Goal: Check status: Check status

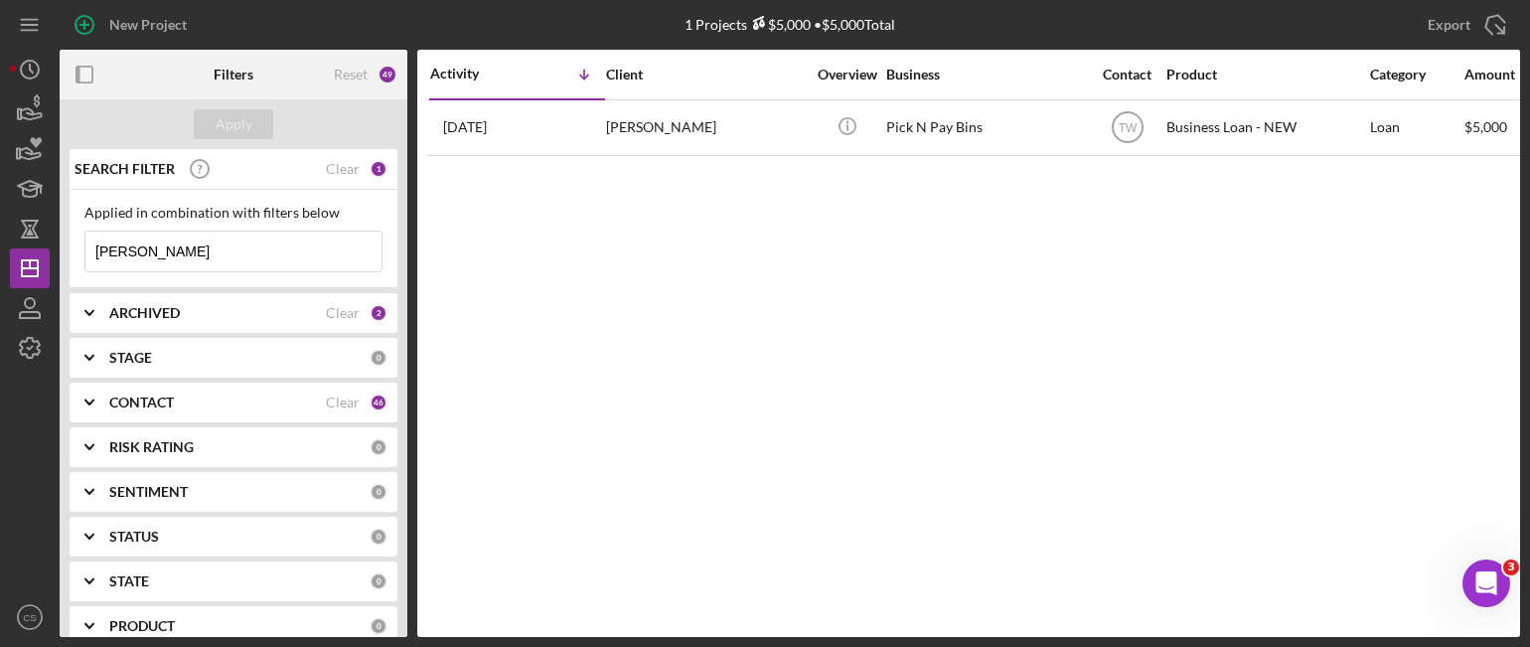
click at [193, 249] on input "[PERSON_NAME]" at bounding box center [233, 252] width 296 height 40
type input "[PERSON_NAME]"
click at [246, 130] on div "Apply" at bounding box center [234, 124] width 37 height 30
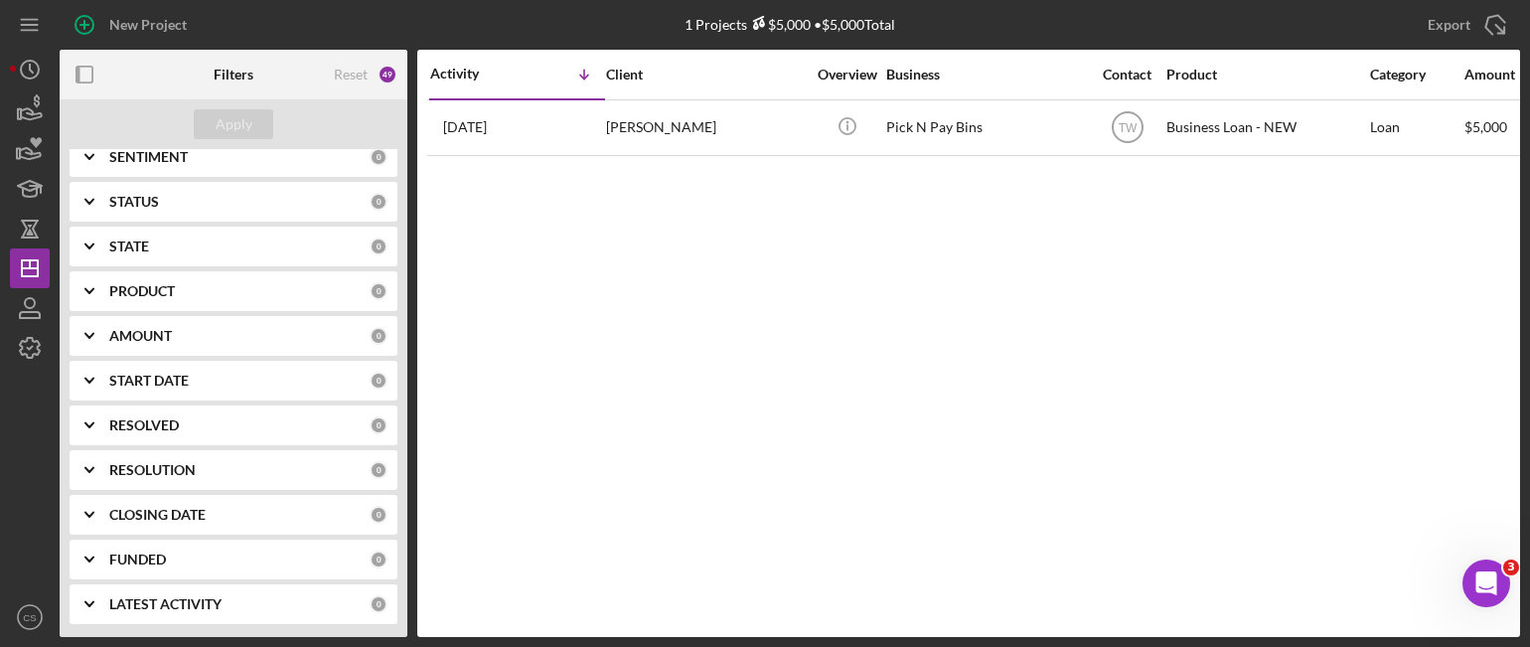
scroll to position [37, 0]
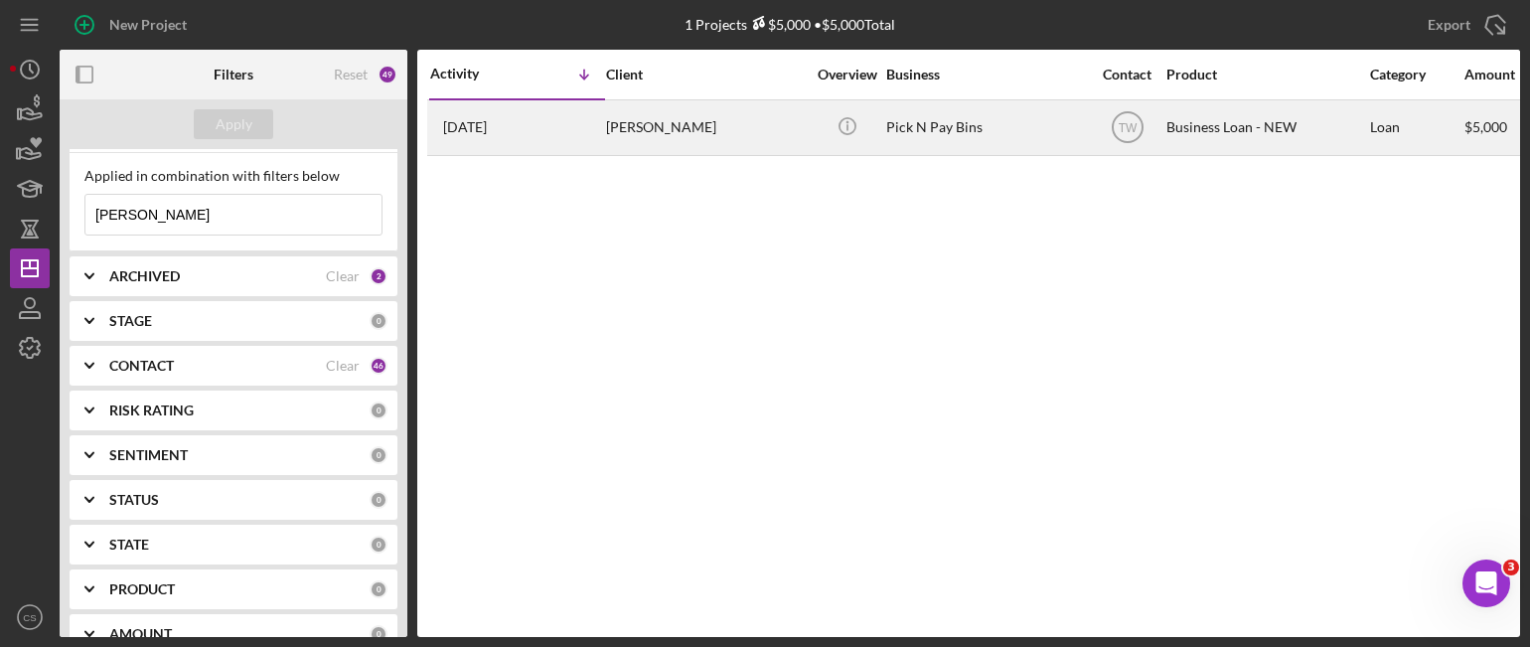
click at [466, 130] on time "[DATE]" at bounding box center [465, 127] width 44 height 16
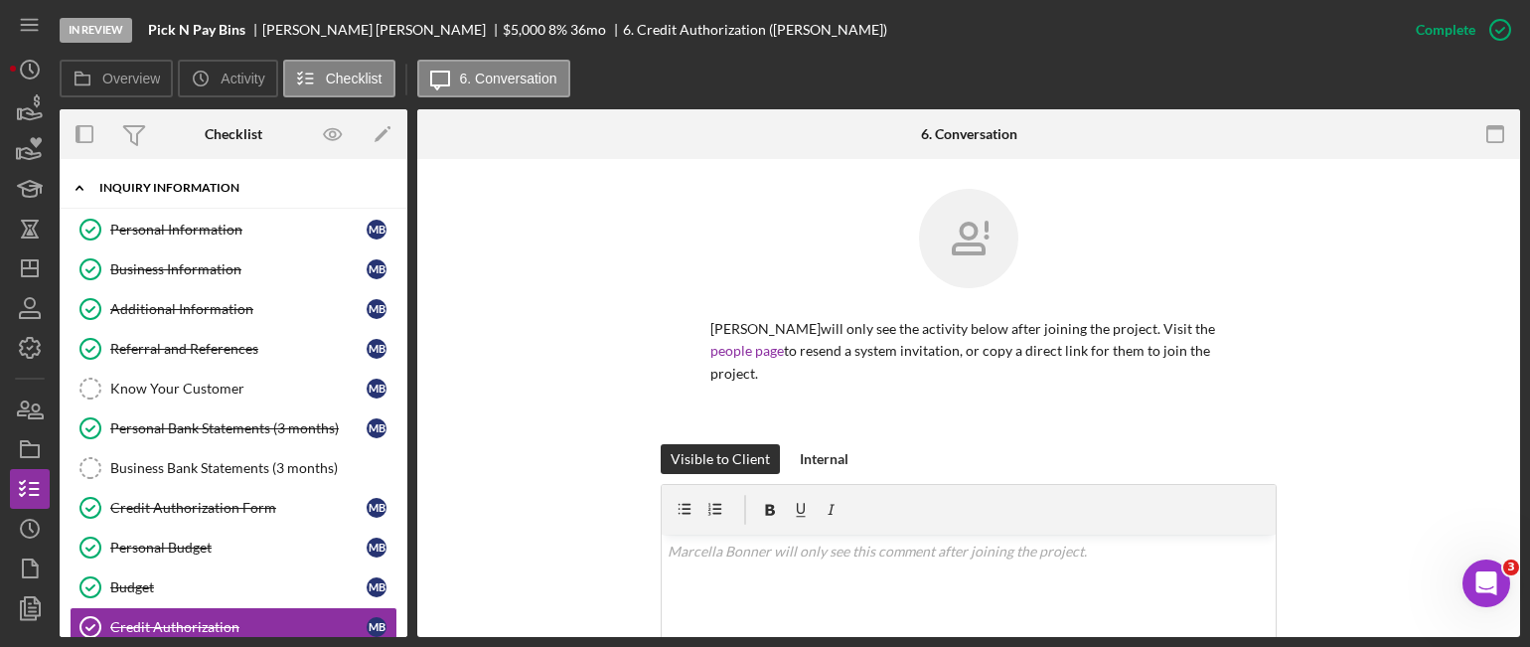
click at [75, 192] on icon "Icon/Expander" at bounding box center [80, 188] width 40 height 40
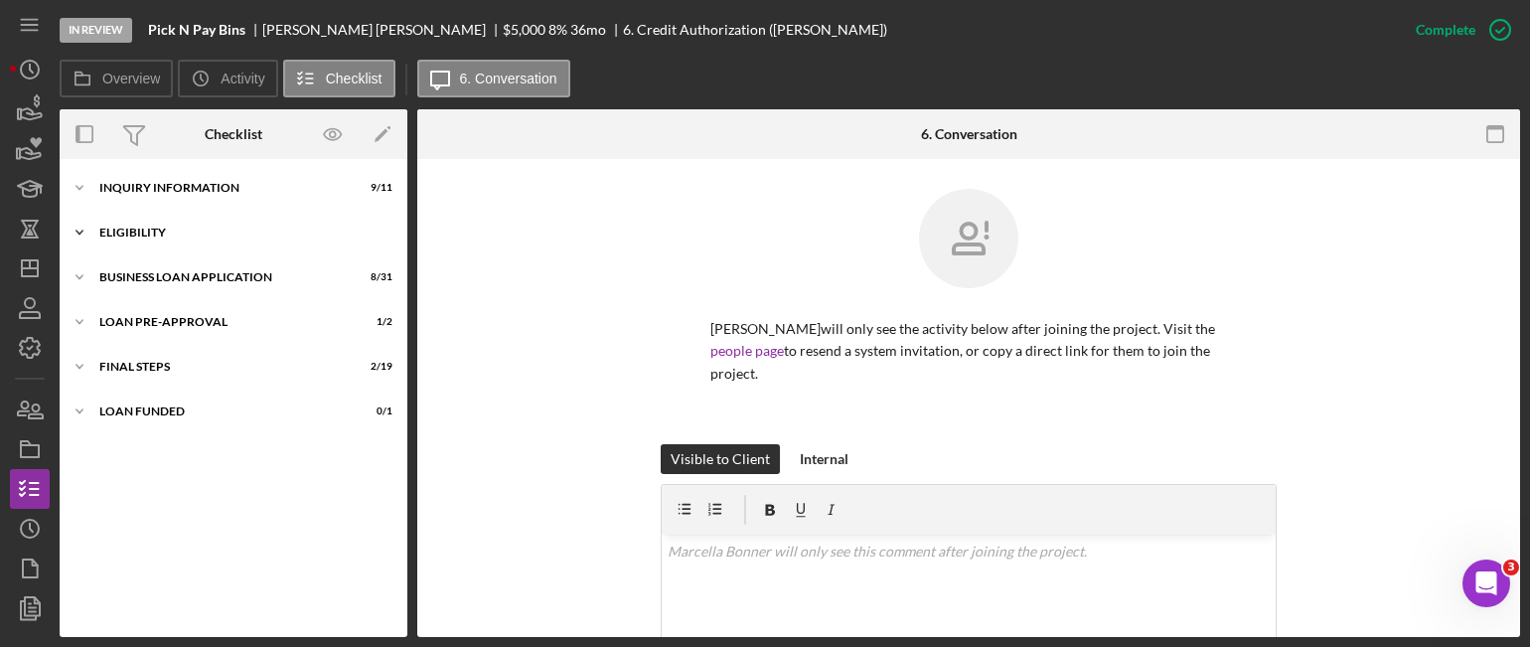
click at [78, 231] on icon "Icon/Expander" at bounding box center [80, 233] width 40 height 40
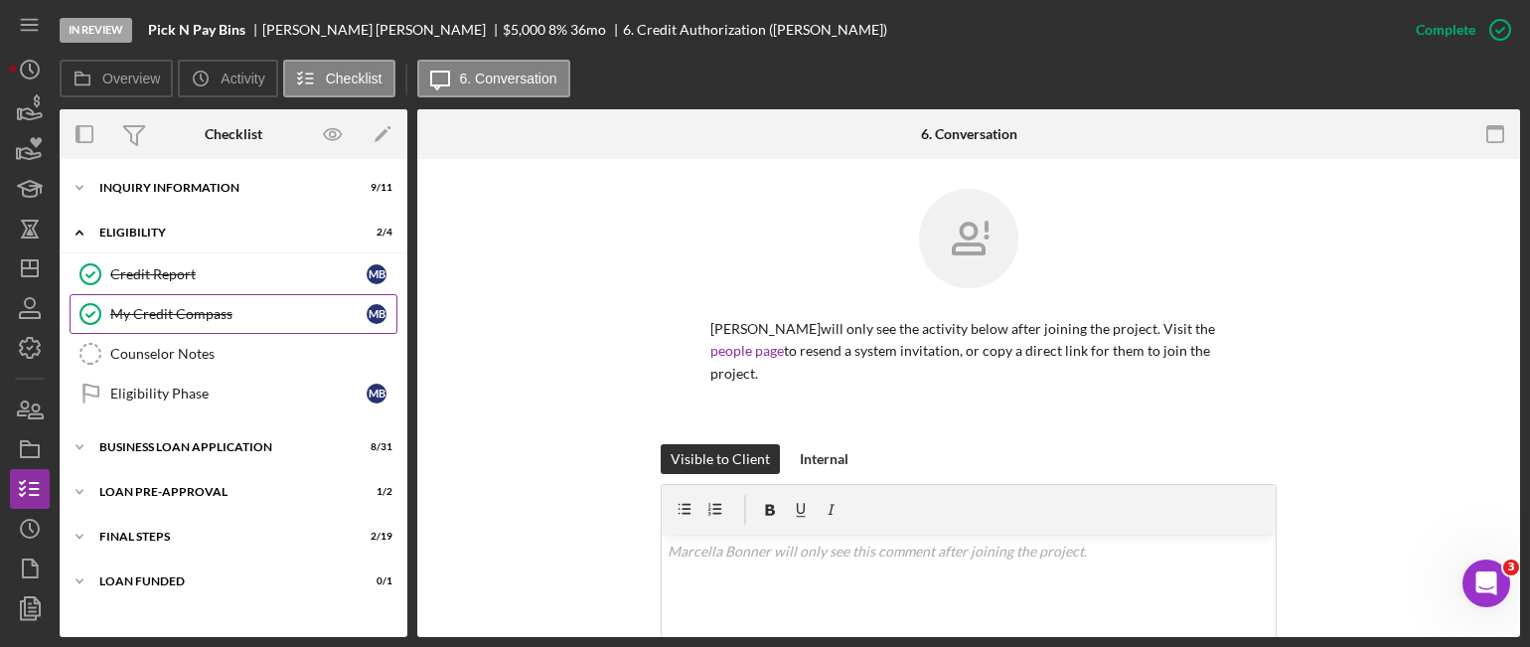
click at [131, 306] on div "My Credit Compass" at bounding box center [238, 314] width 256 height 16
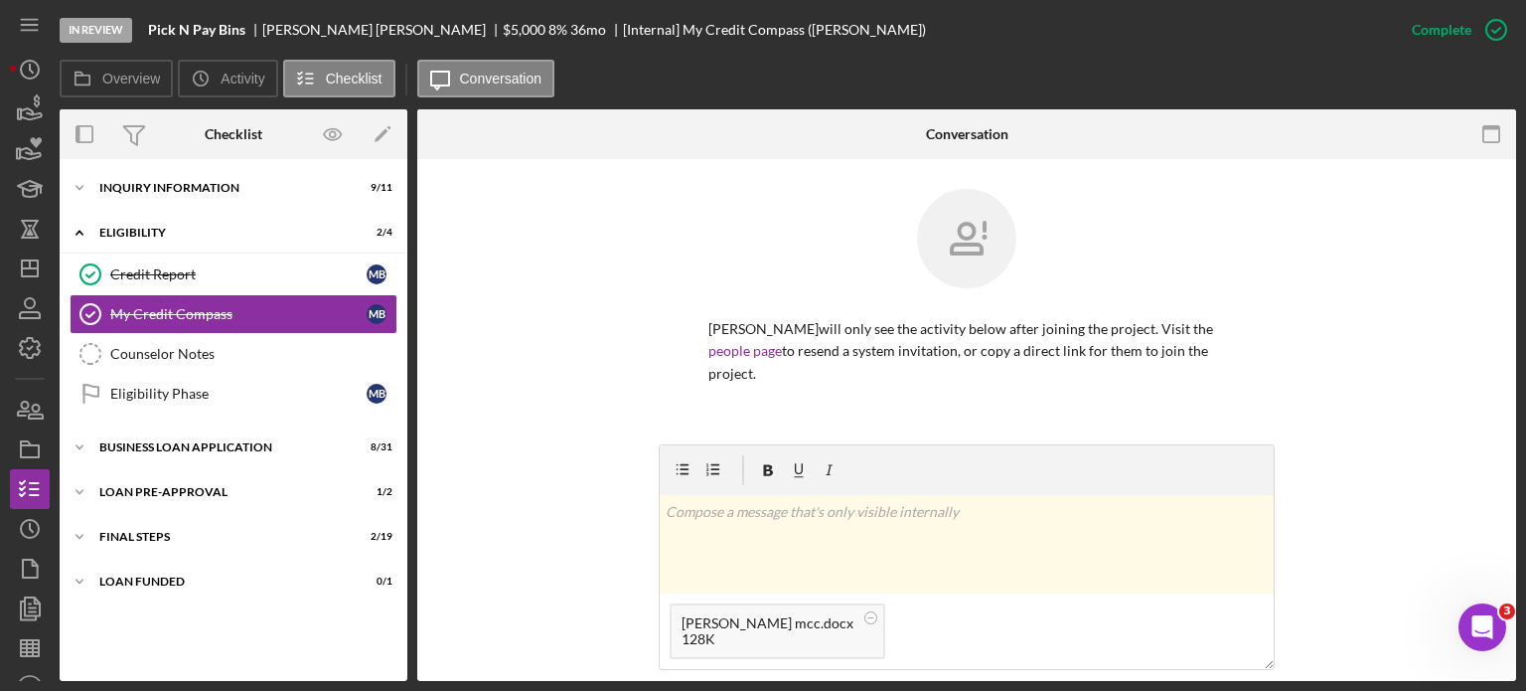
scroll to position [99, 0]
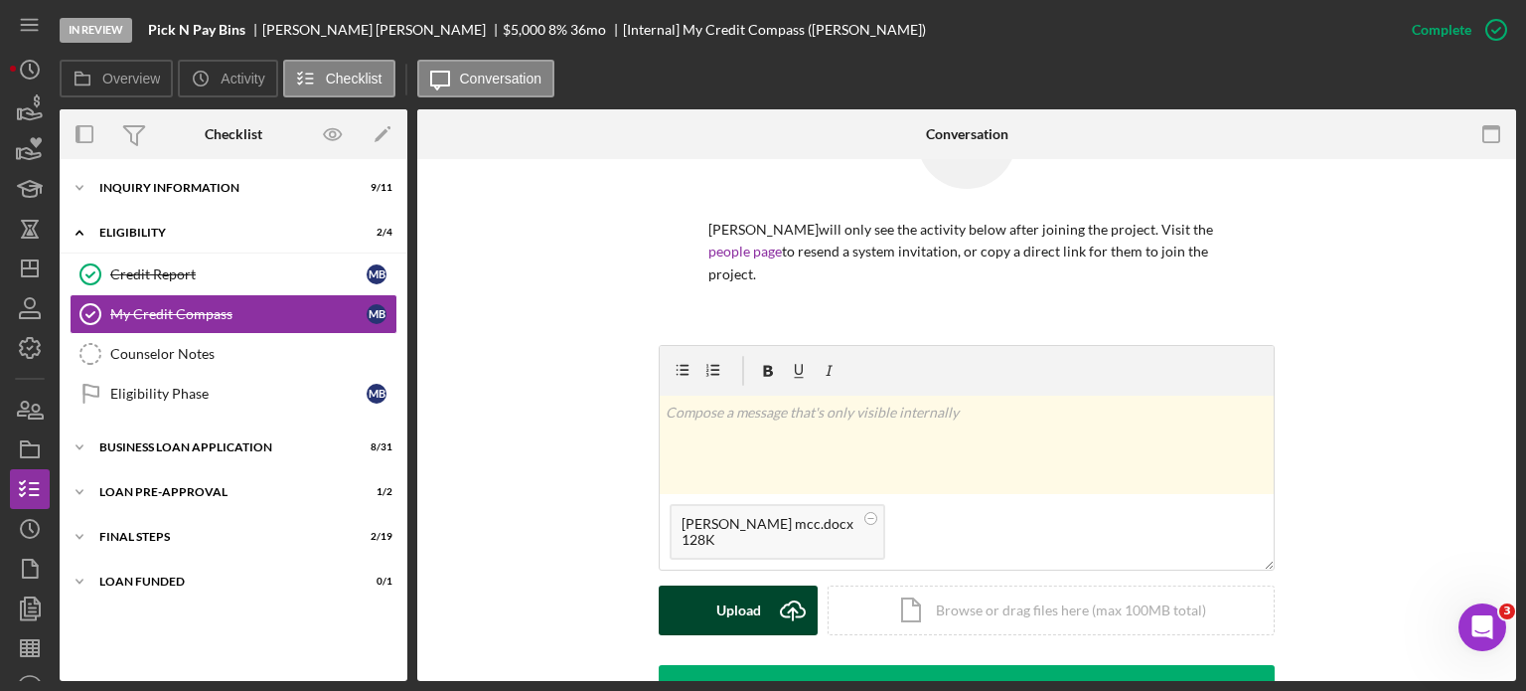
click at [788, 599] on icon "Icon/Upload" at bounding box center [793, 610] width 50 height 50
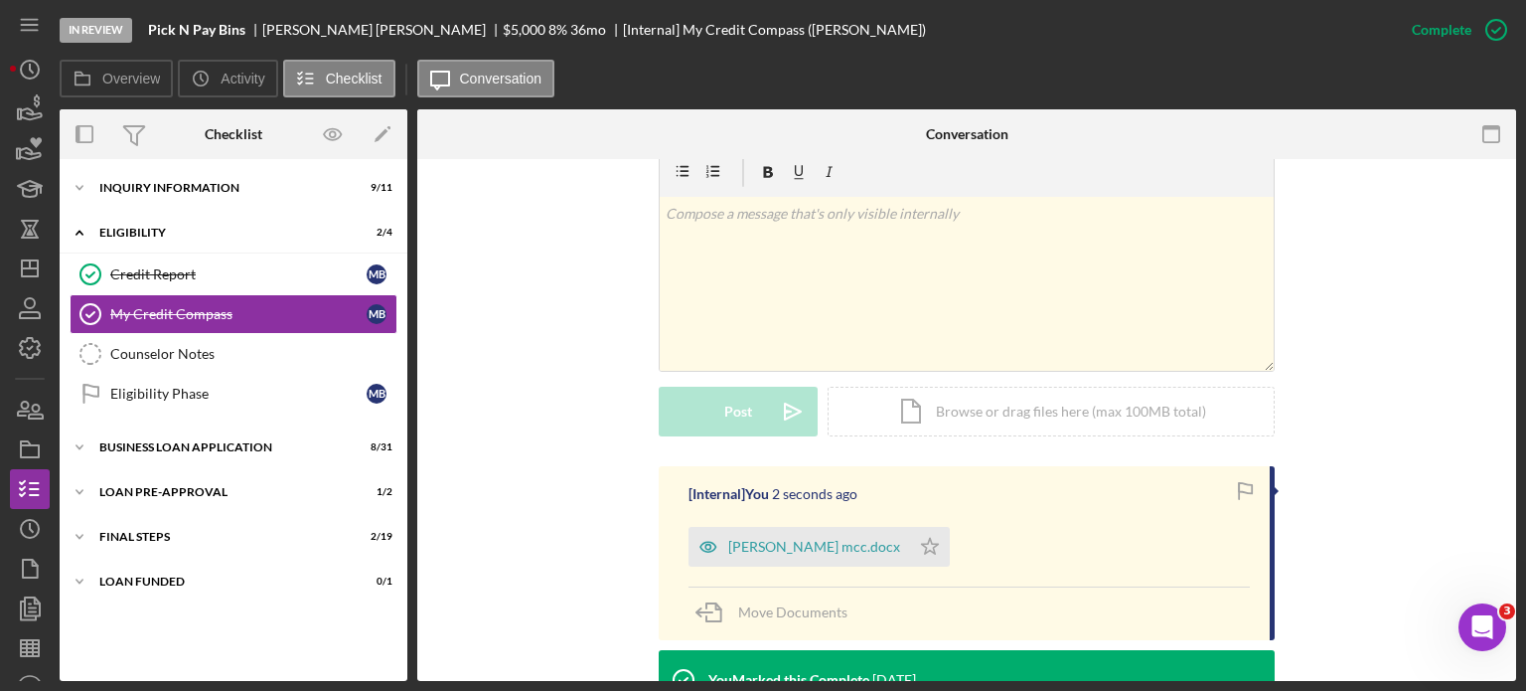
scroll to position [397, 0]
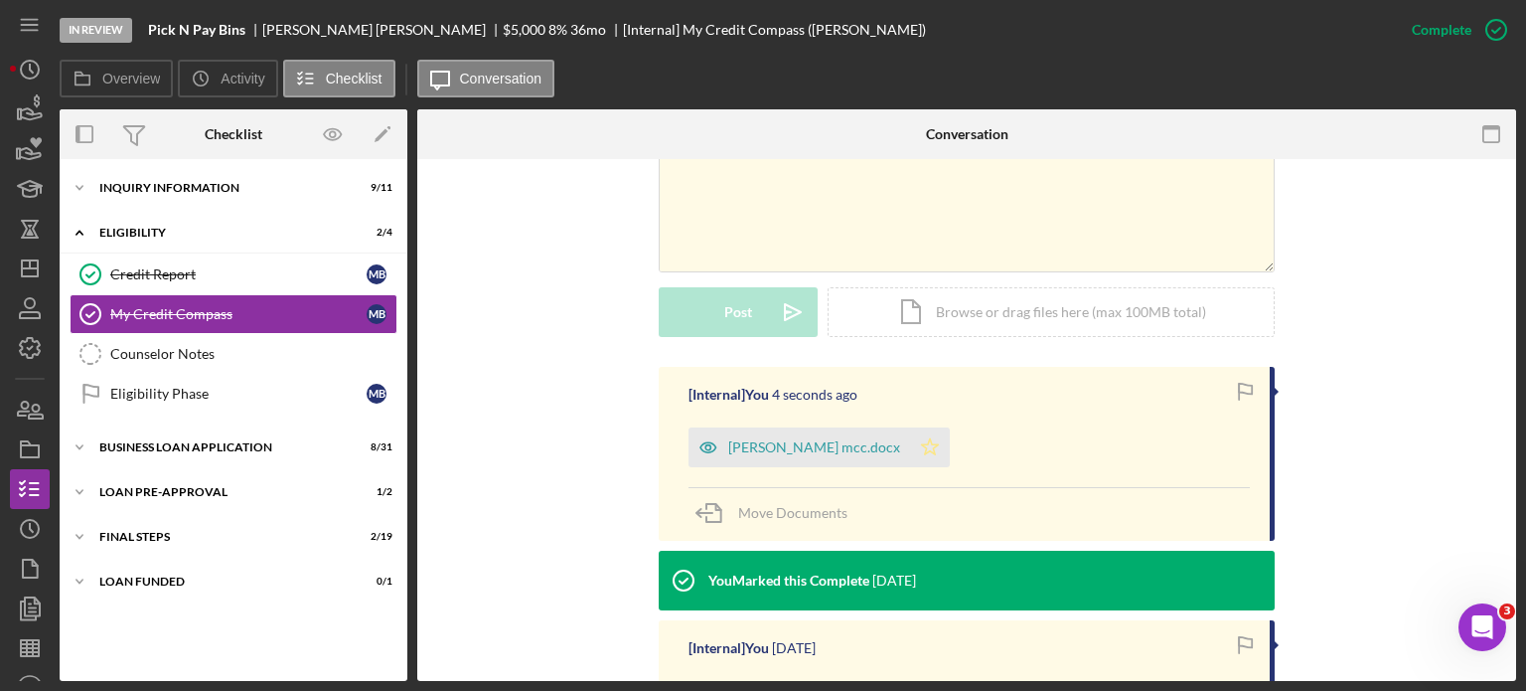
click at [910, 448] on icon "Icon/Star" at bounding box center [930, 447] width 40 height 40
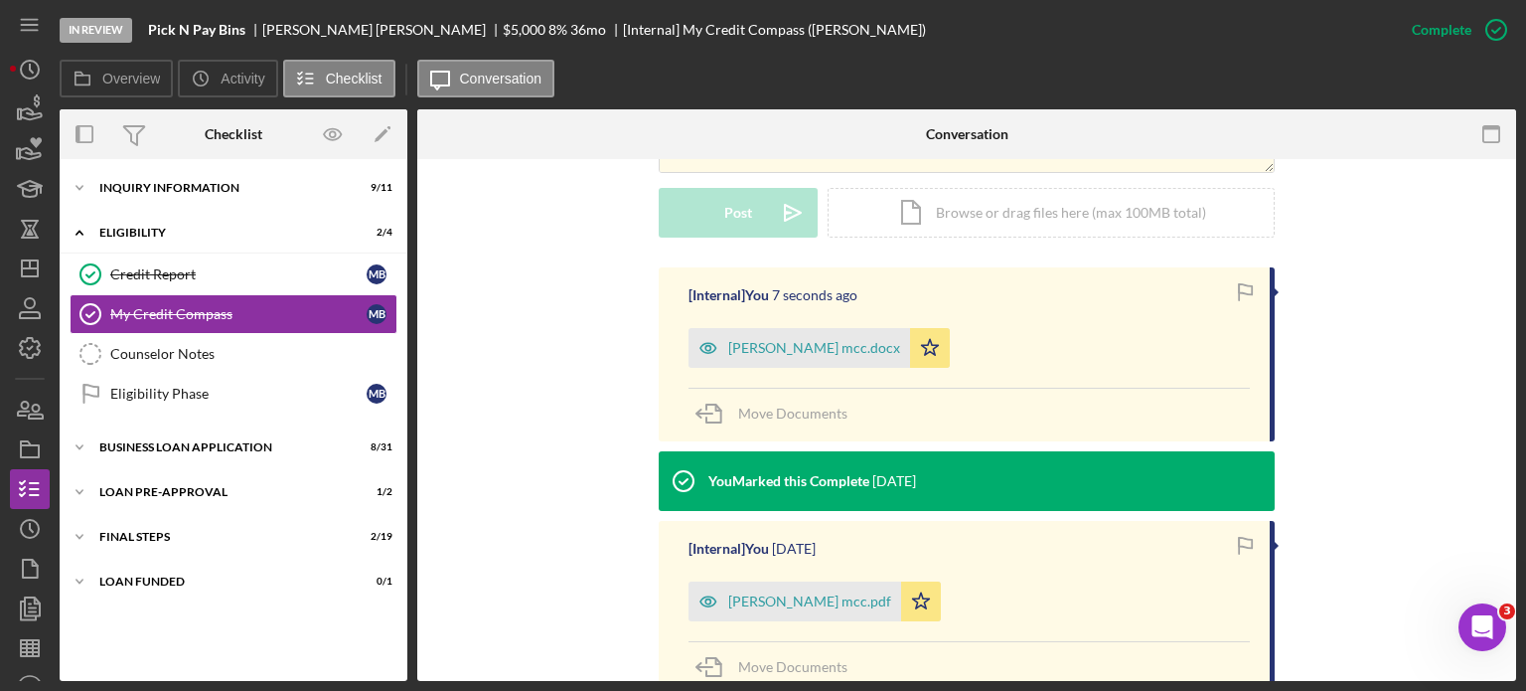
scroll to position [199, 0]
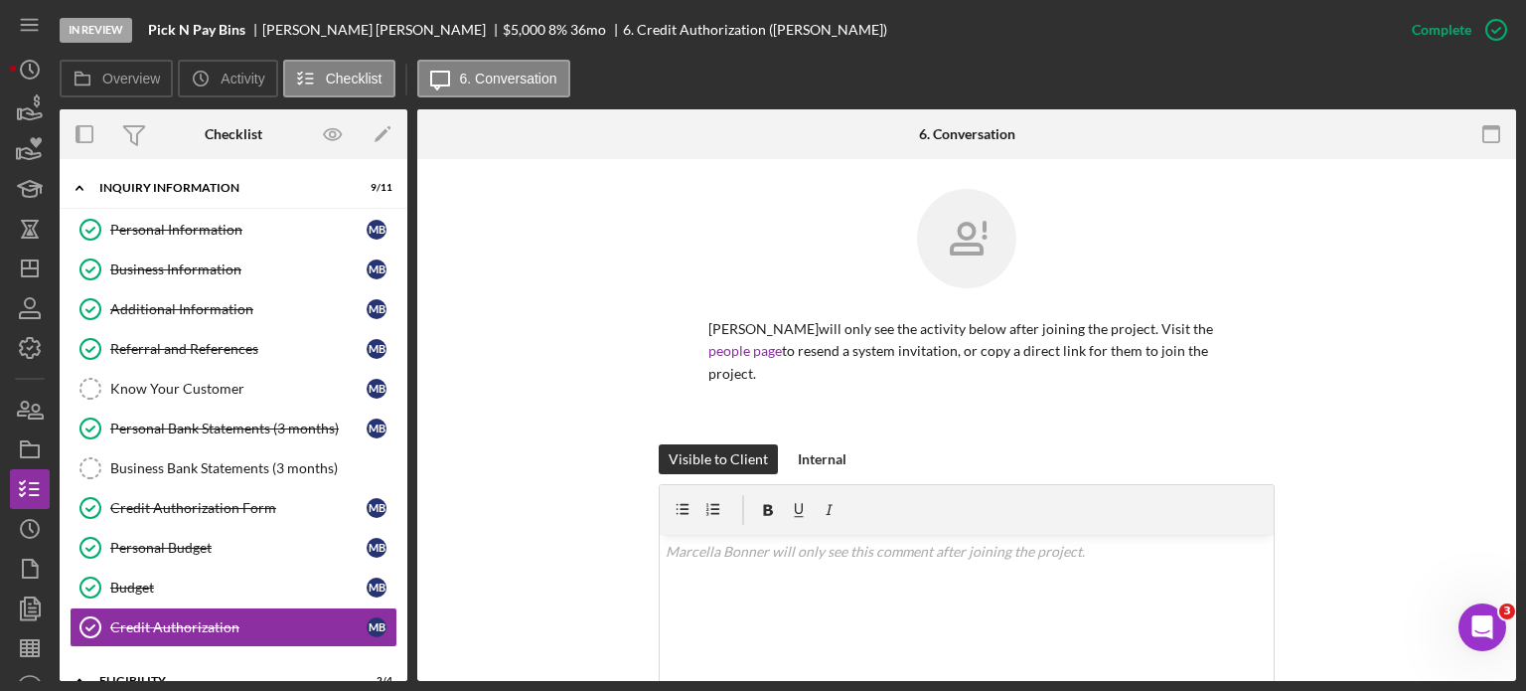
scroll to position [203, 0]
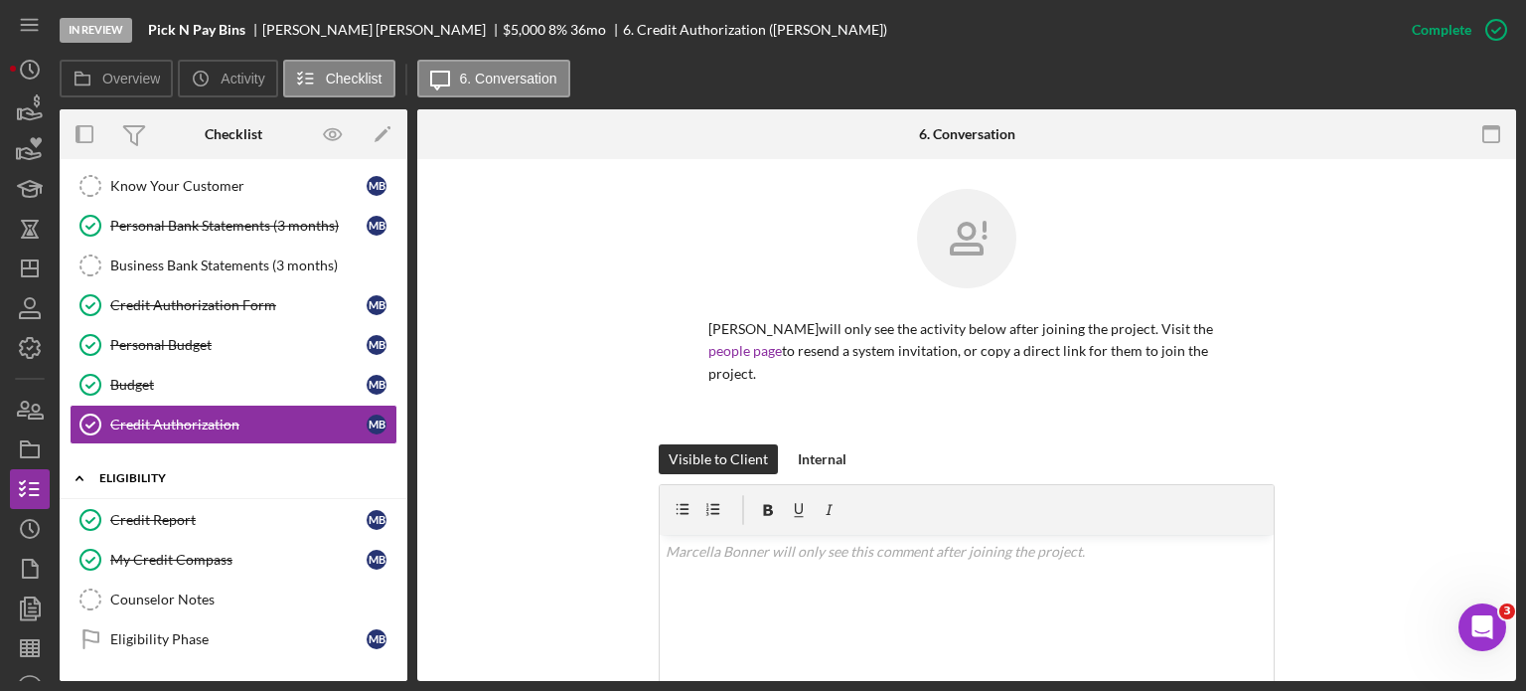
click at [133, 472] on div "ELIGIBILITY" at bounding box center [240, 478] width 283 height 12
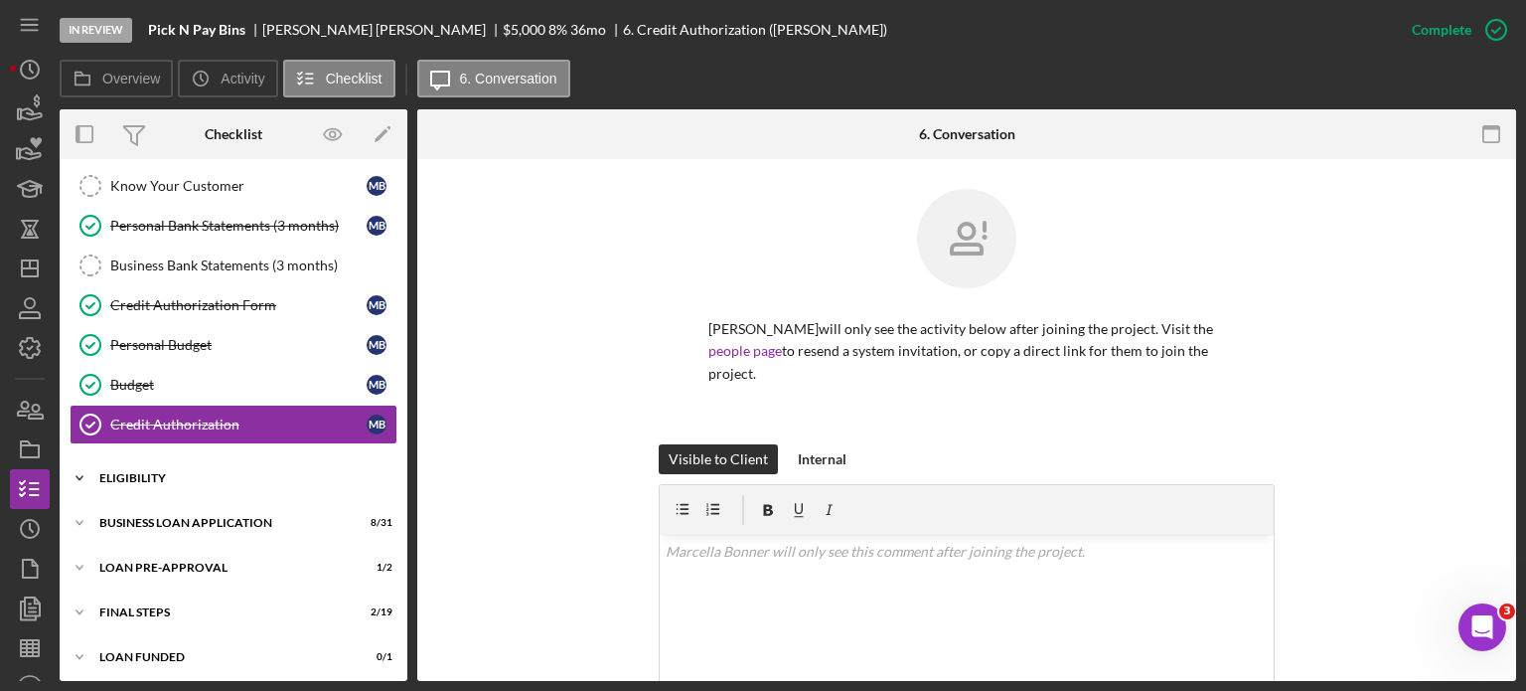
click at [133, 472] on div "ELIGIBILITY" at bounding box center [240, 478] width 283 height 12
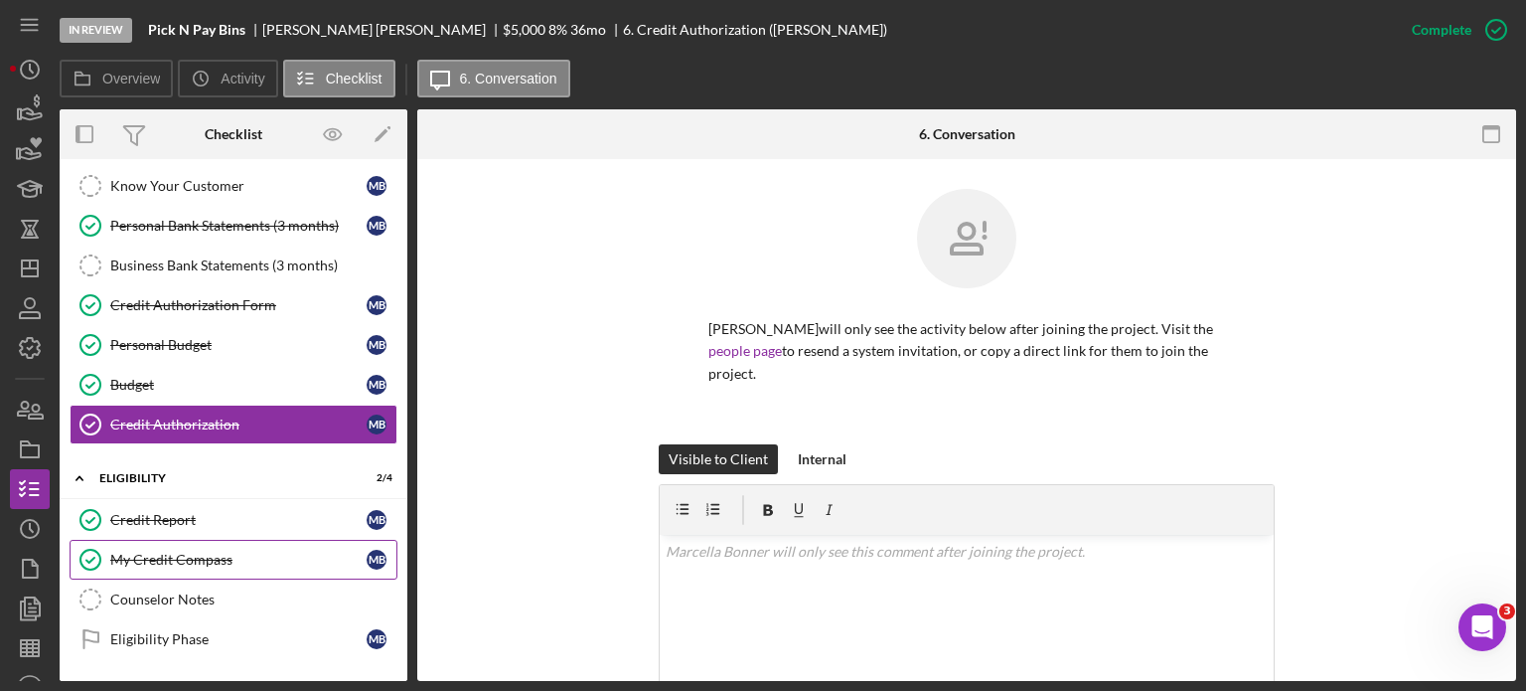
click at [154, 551] on div "My Credit Compass" at bounding box center [238, 559] width 256 height 16
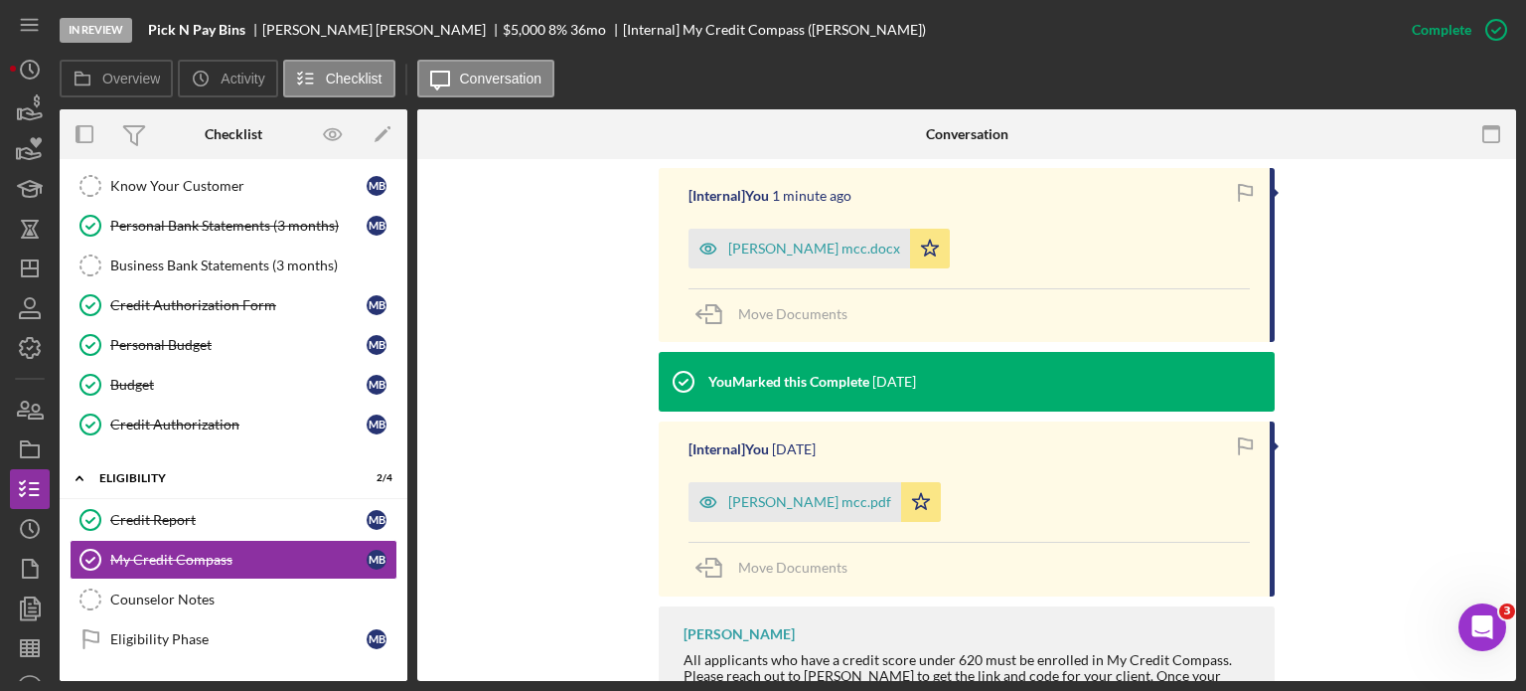
scroll to position [99, 0]
